Goal: Task Accomplishment & Management: Manage account settings

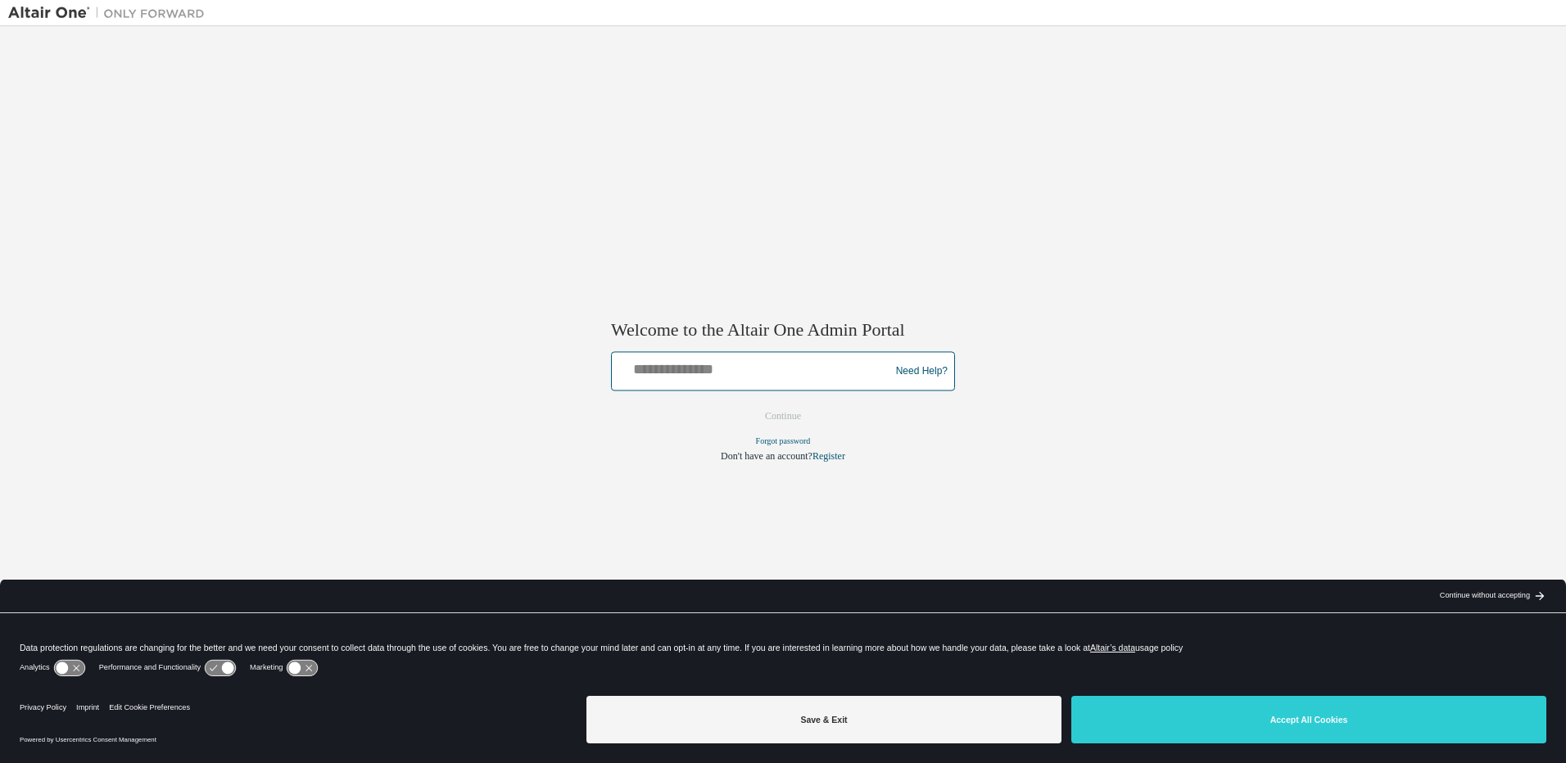
click at [722, 371] on input "text" at bounding box center [752, 368] width 269 height 24
type input "**********"
click at [779, 416] on button "Continue" at bounding box center [783, 417] width 70 height 25
